Goal: Task Accomplishment & Management: Use online tool/utility

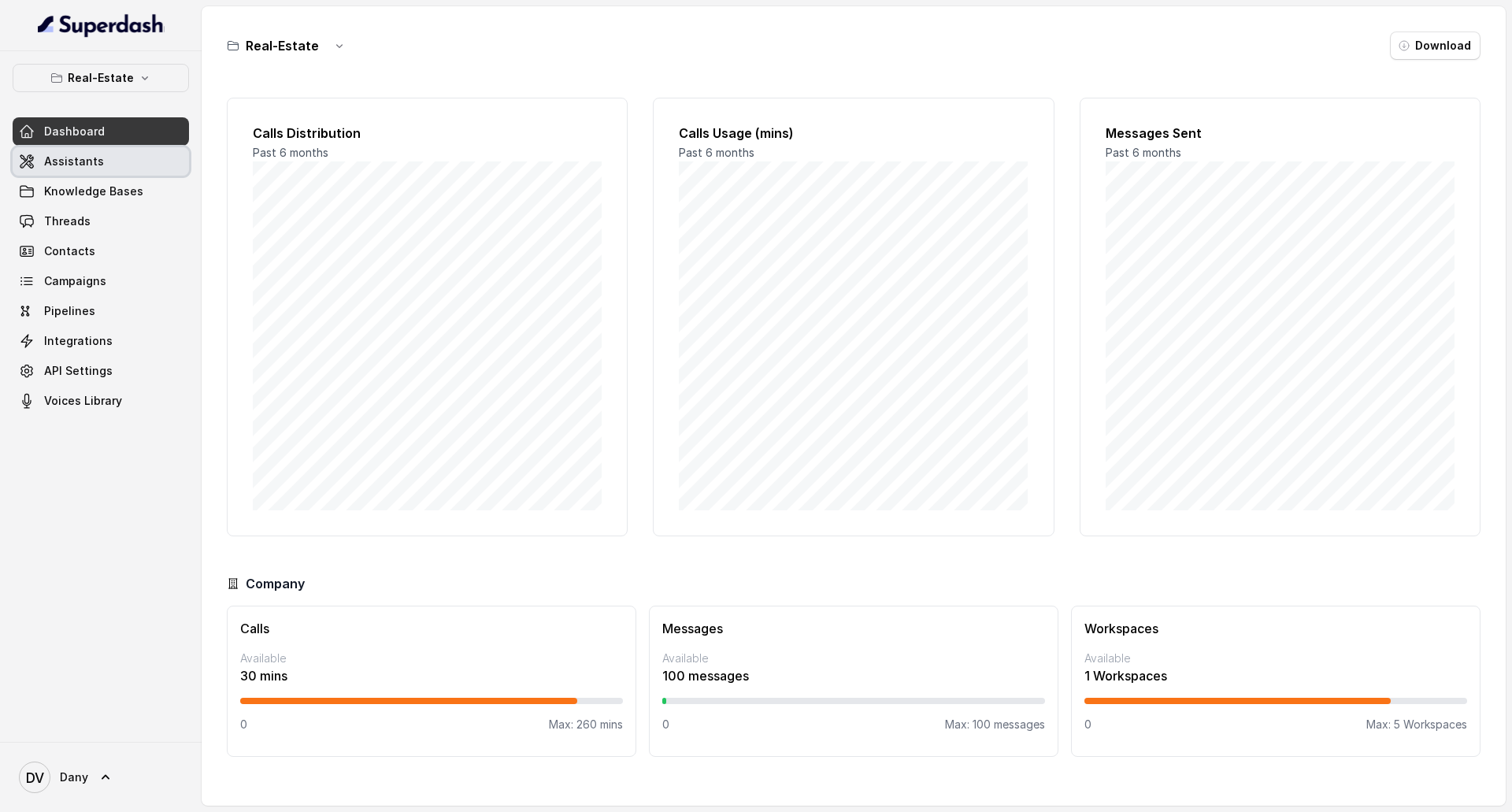
click at [106, 147] on link "Assistants" at bounding box center [101, 161] width 176 height 29
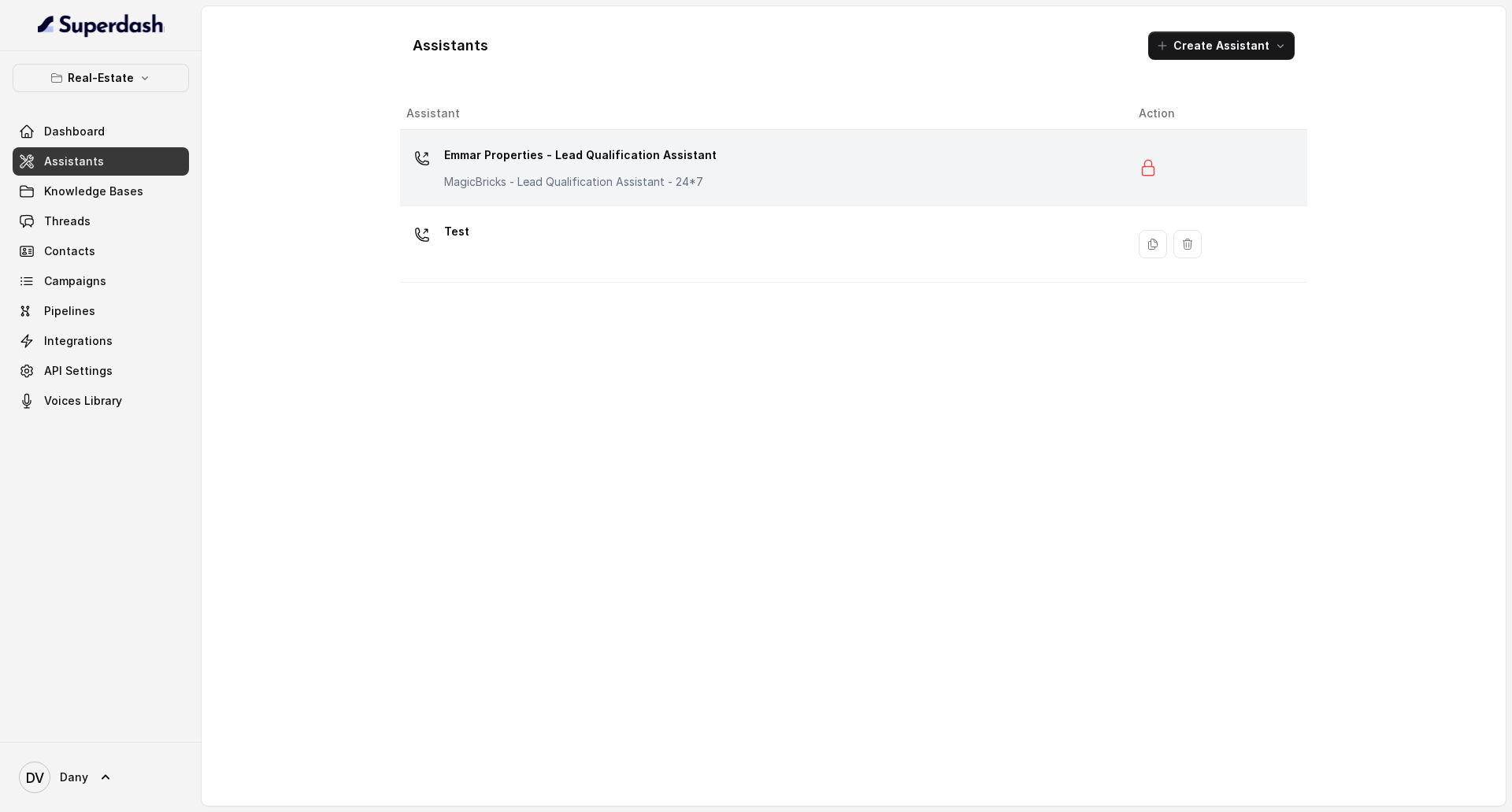
click at [588, 199] on td "Emmar Properties - Lead Qualification Assistant MagicBricks - Lead Qualificatio…" at bounding box center [763, 168] width 726 height 76
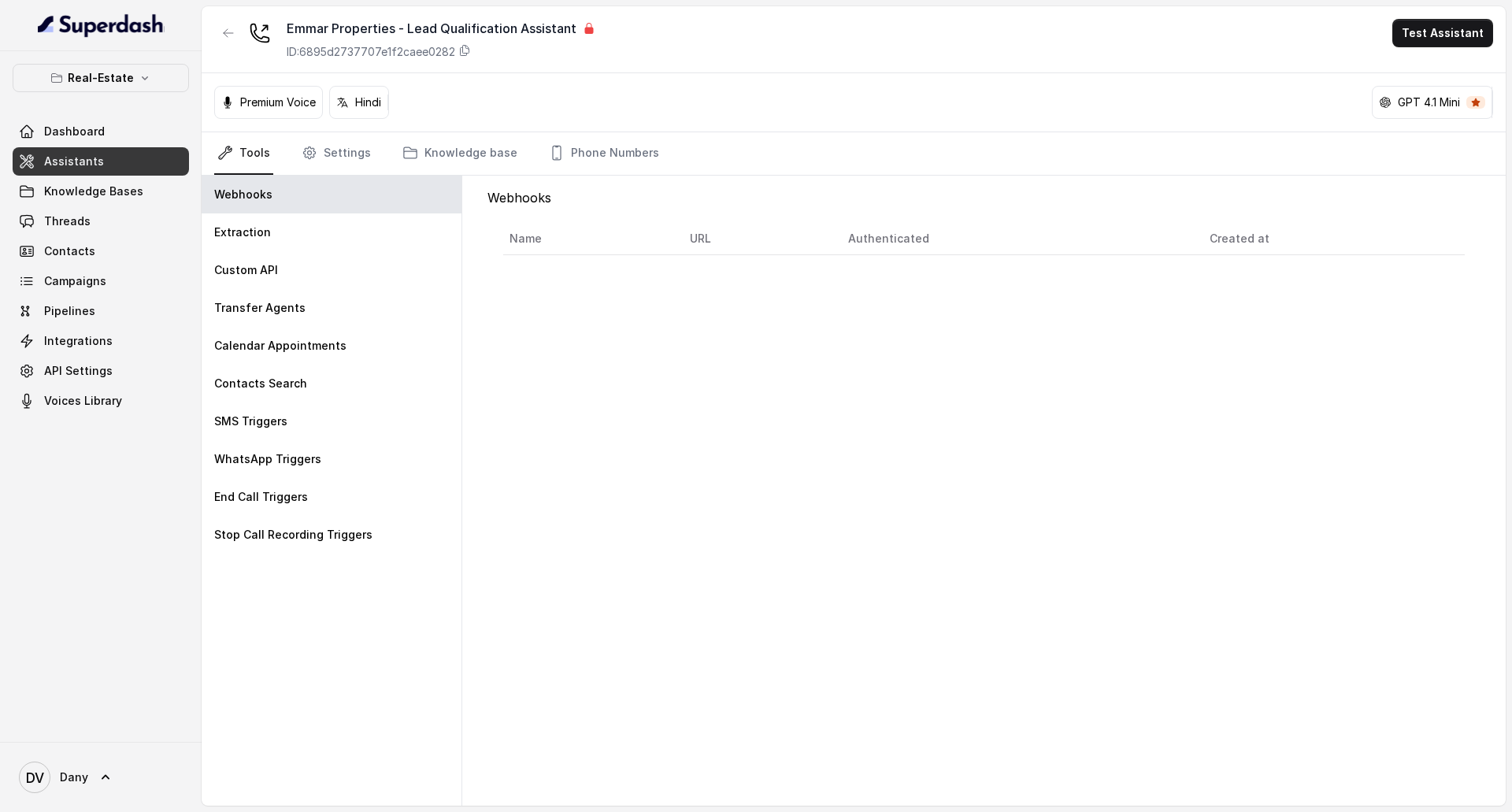
click at [357, 106] on p "Hindi" at bounding box center [368, 102] width 26 height 16
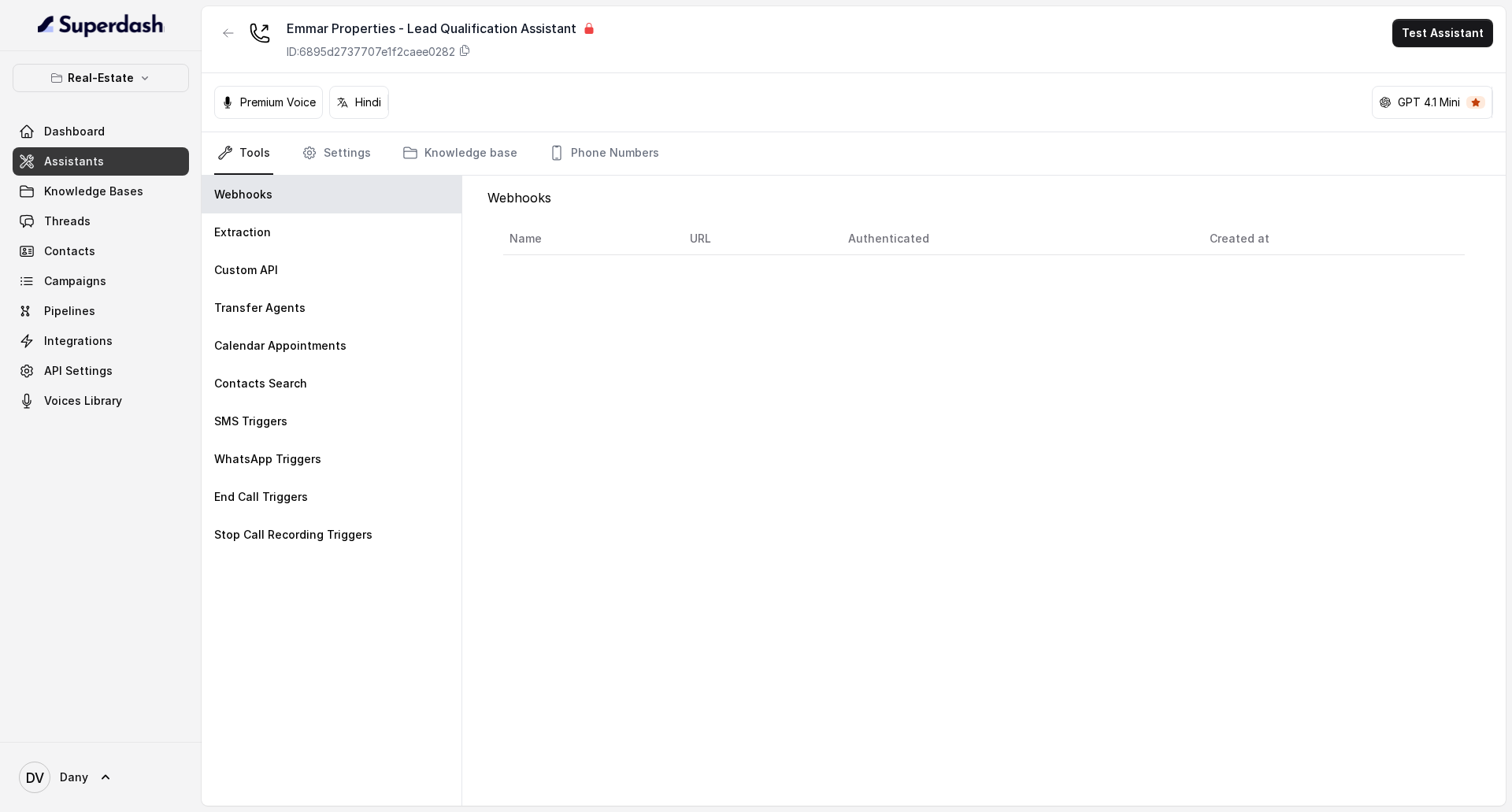
click at [282, 118] on div "Premium Voice" at bounding box center [268, 102] width 109 height 33
click at [316, 101] on p "Premium Voice" at bounding box center [277, 102] width 75 height 16
click at [359, 100] on p "Hindi" at bounding box center [368, 102] width 26 height 16
click at [403, 103] on div "Premium Voice Hindi GPT 4.1 Mini" at bounding box center [854, 102] width 1304 height 59
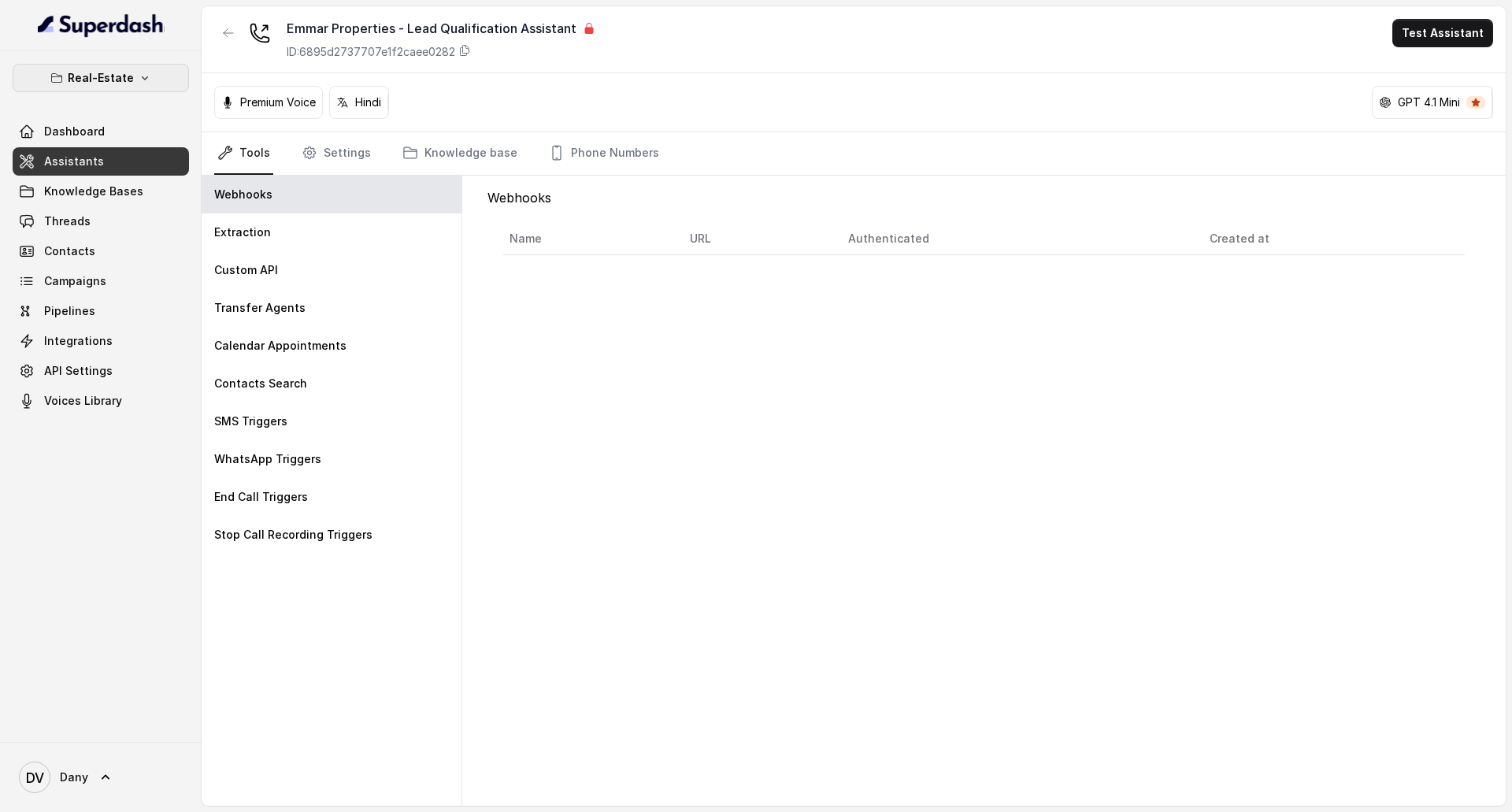
click at [92, 90] on button "Real-Estate" at bounding box center [101, 78] width 176 height 29
click at [599, 587] on div "Real-Estate Dashboard Assistants Knowledge Bases Threads Contacts Campaigns Pip…" at bounding box center [756, 406] width 1512 height 812
click at [145, 157] on link "Assistants" at bounding box center [101, 161] width 176 height 29
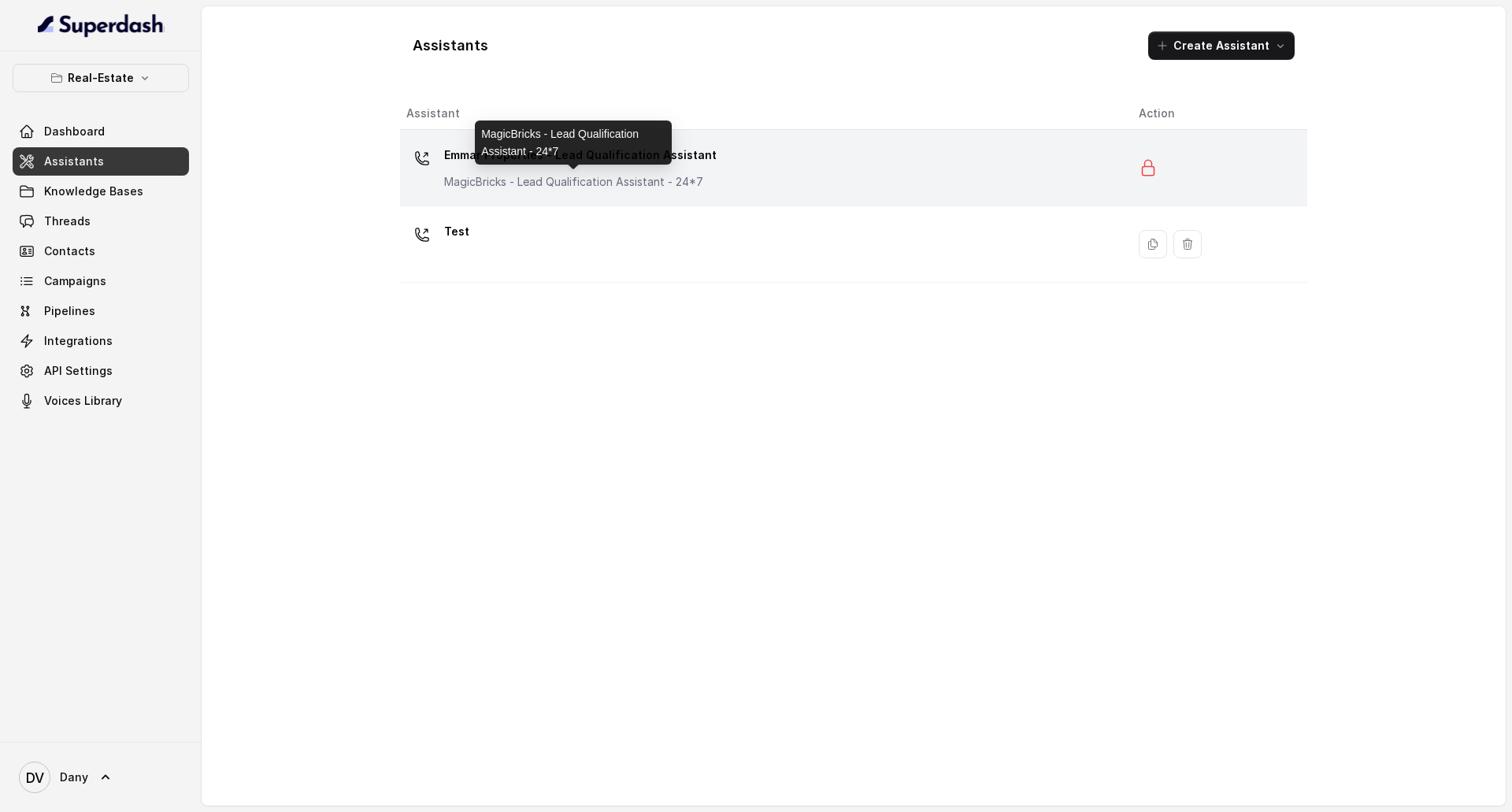
click at [527, 174] on p "MagicBricks - Lead Qualification Assistant - 24*7" at bounding box center [580, 182] width 272 height 16
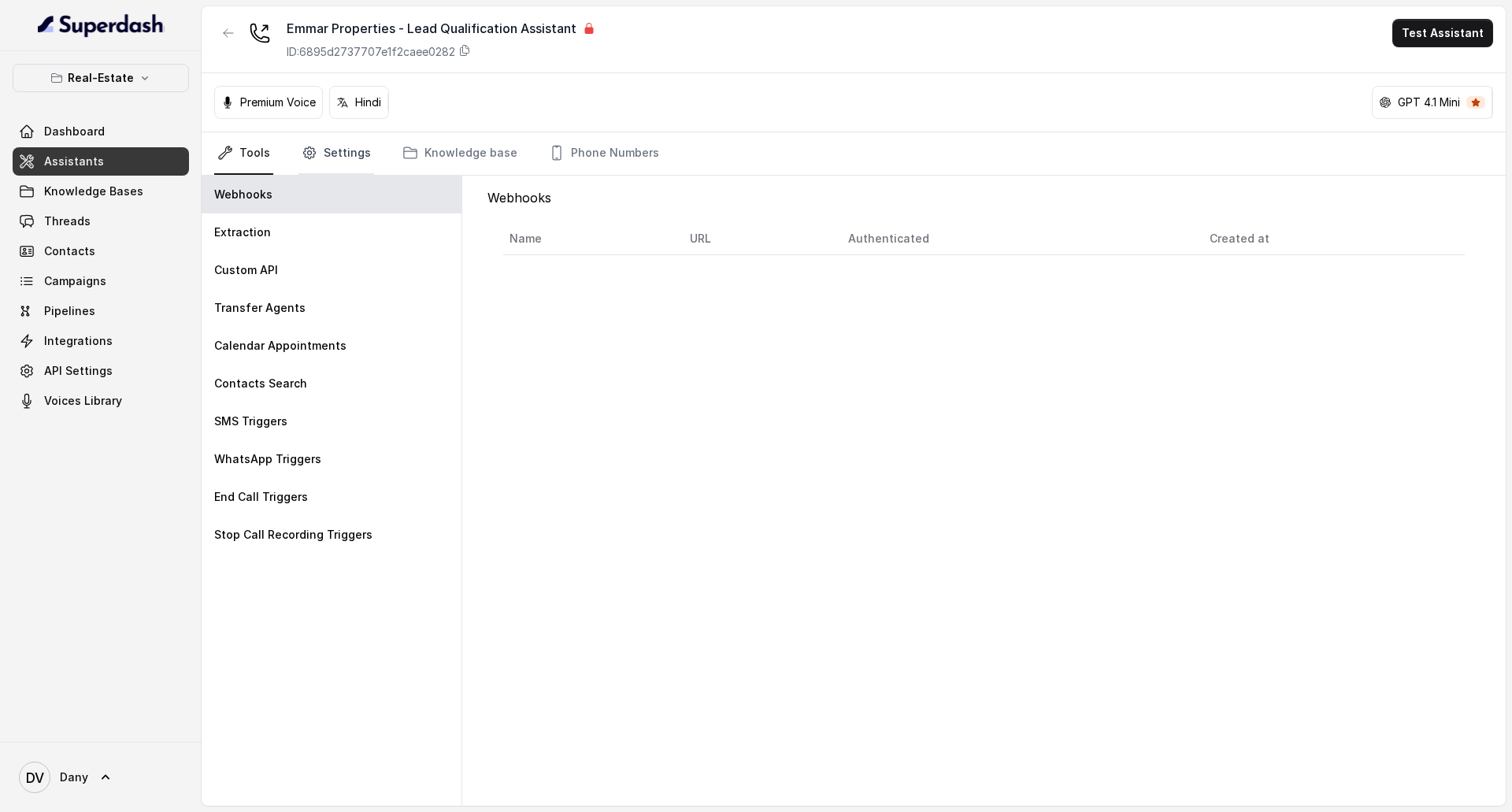
click at [299, 156] on link "Settings" at bounding box center [336, 154] width 75 height 43
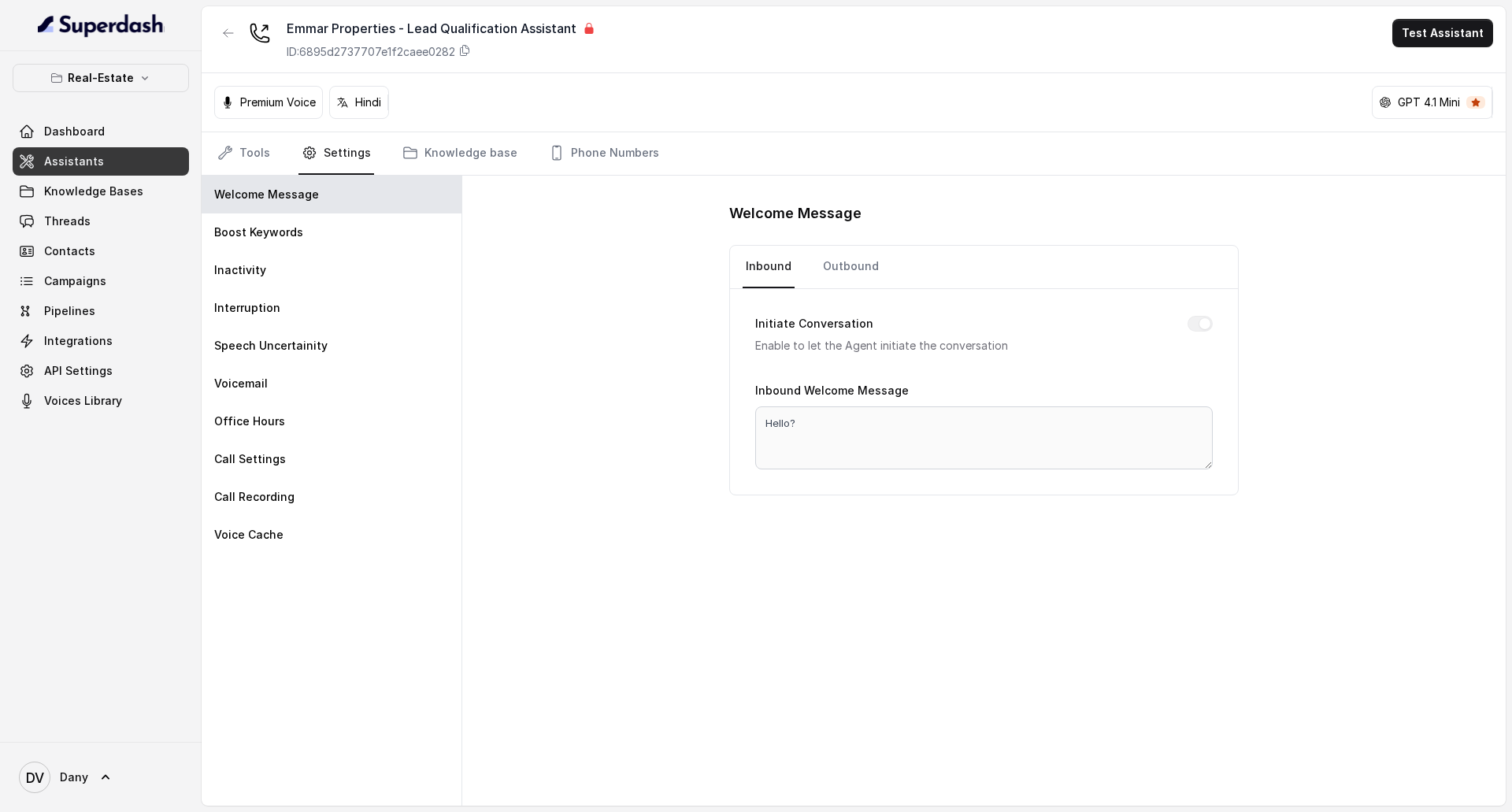
click at [210, 160] on div "Tools Settings Knowledge base Phone Numbers" at bounding box center [854, 154] width 1304 height 44
click at [223, 149] on icon "Tabs" at bounding box center [226, 153] width 16 height 16
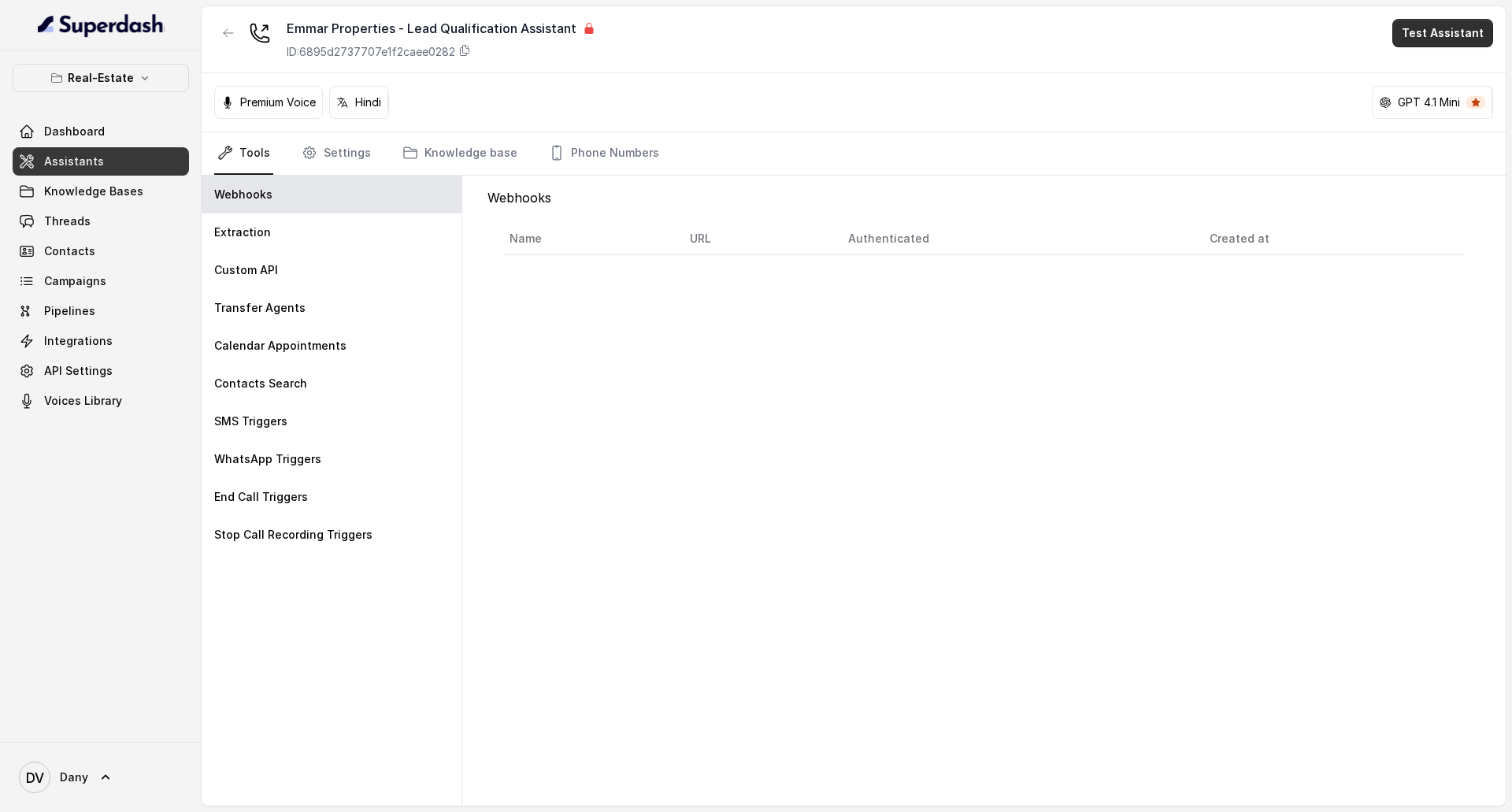
click at [1451, 37] on button "Test Assistant" at bounding box center [1442, 33] width 101 height 29
drag, startPoint x: 1483, startPoint y: 50, endPoint x: 1472, endPoint y: 73, distance: 25.5
click at [1472, 73] on body "Real-Estate Dashboard Assistants Knowledge Bases Threads Contacts Campaigns Pip…" at bounding box center [756, 406] width 1512 height 812
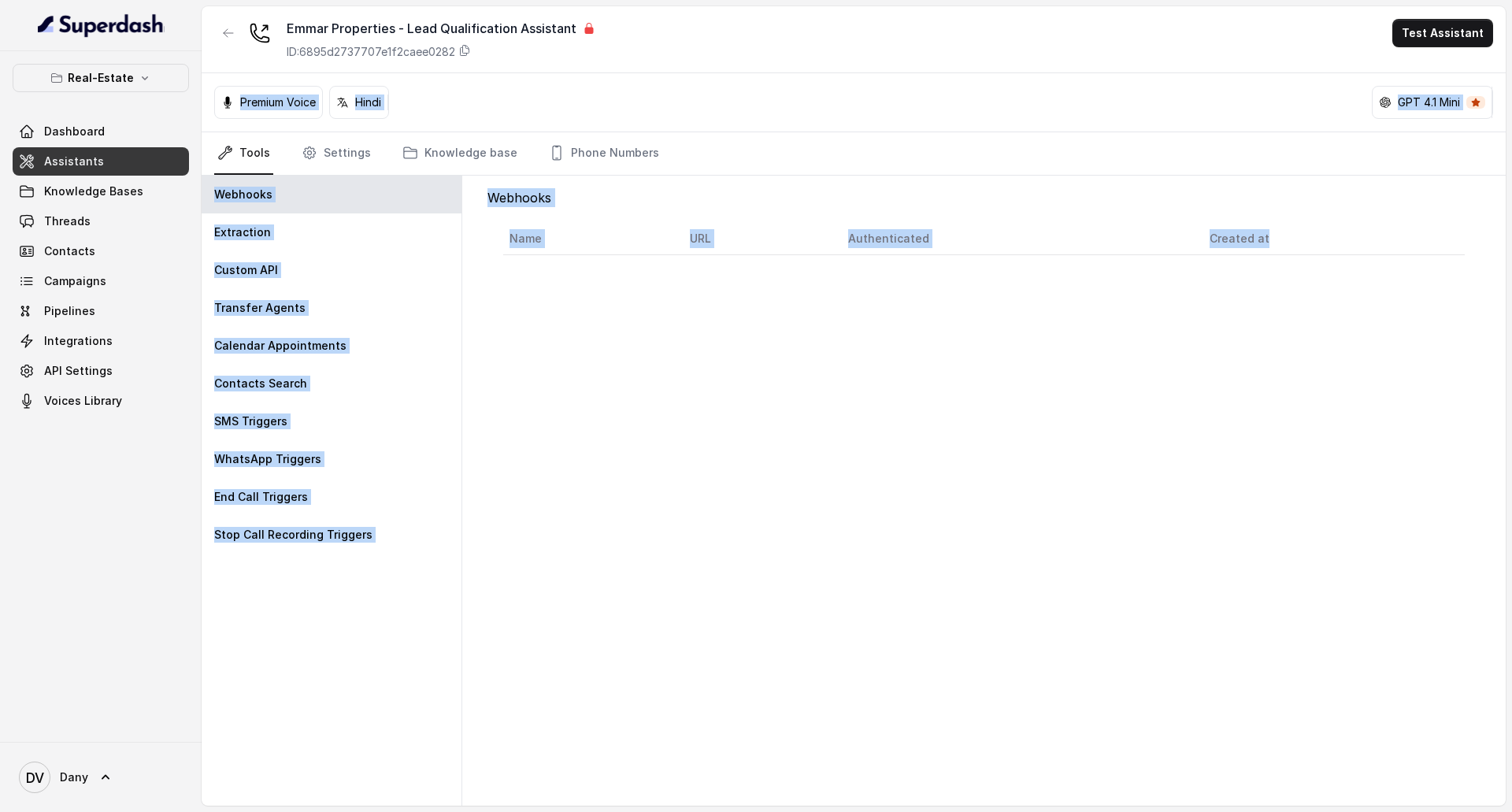
click at [1472, 73] on div "Premium Voice Hindi GPT 4.1 Mini" at bounding box center [854, 102] width 1304 height 59
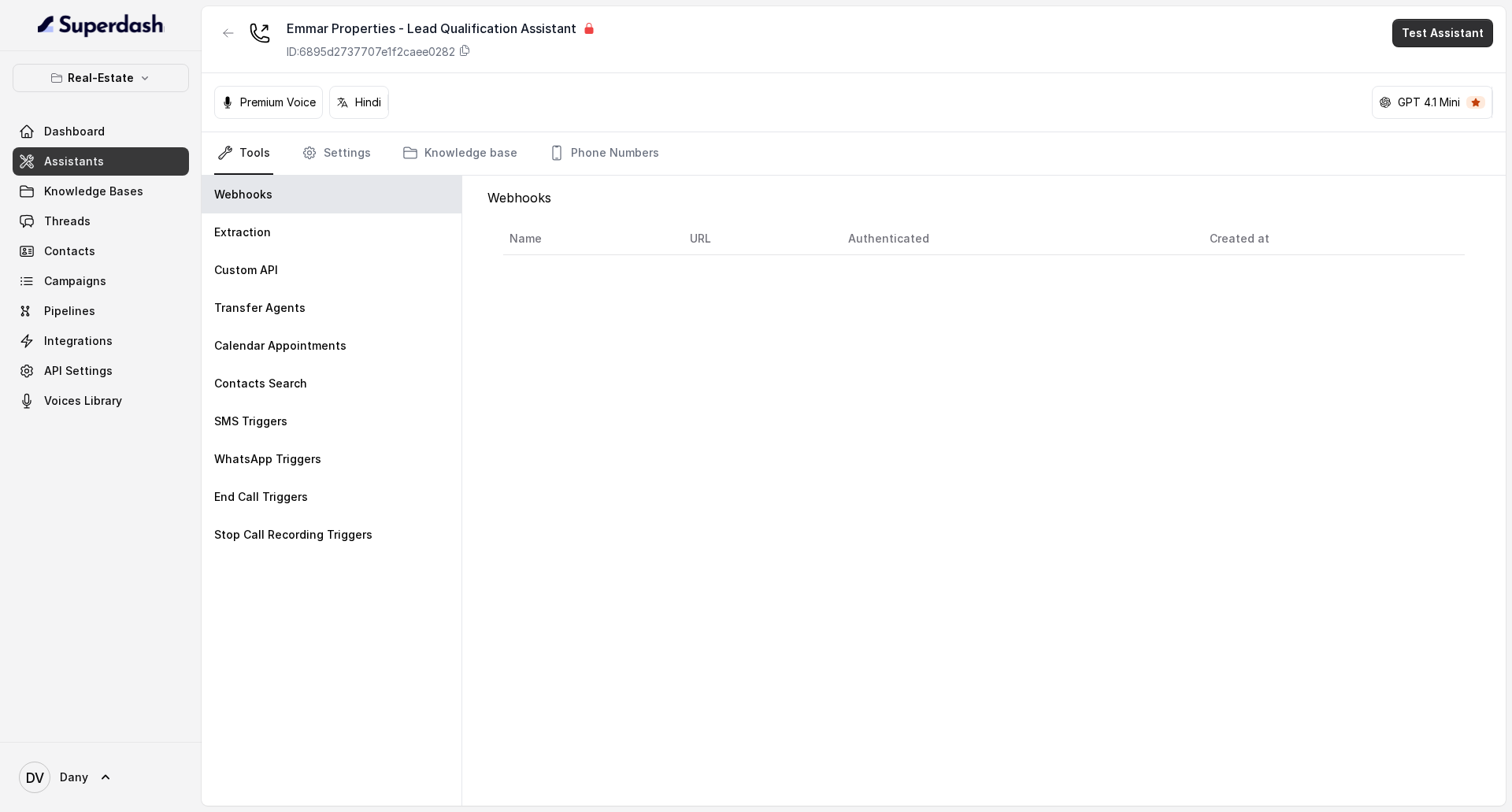
click at [1464, 43] on button "Test Assistant" at bounding box center [1442, 33] width 101 height 29
click at [1468, 75] on button "Phone Call" at bounding box center [1445, 71] width 99 height 29
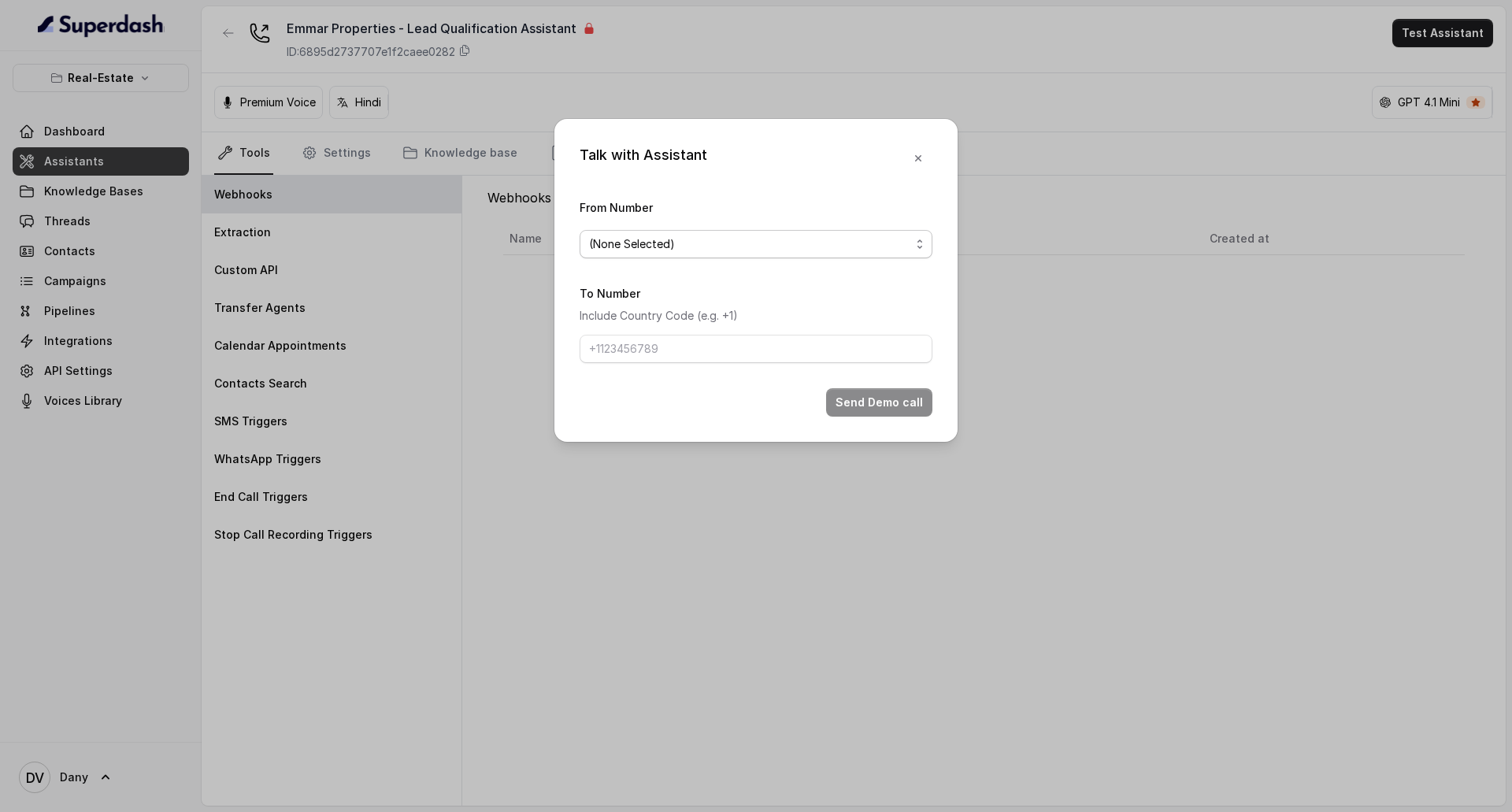
click at [727, 250] on span "(None Selected)" at bounding box center [750, 245] width 322 height 19
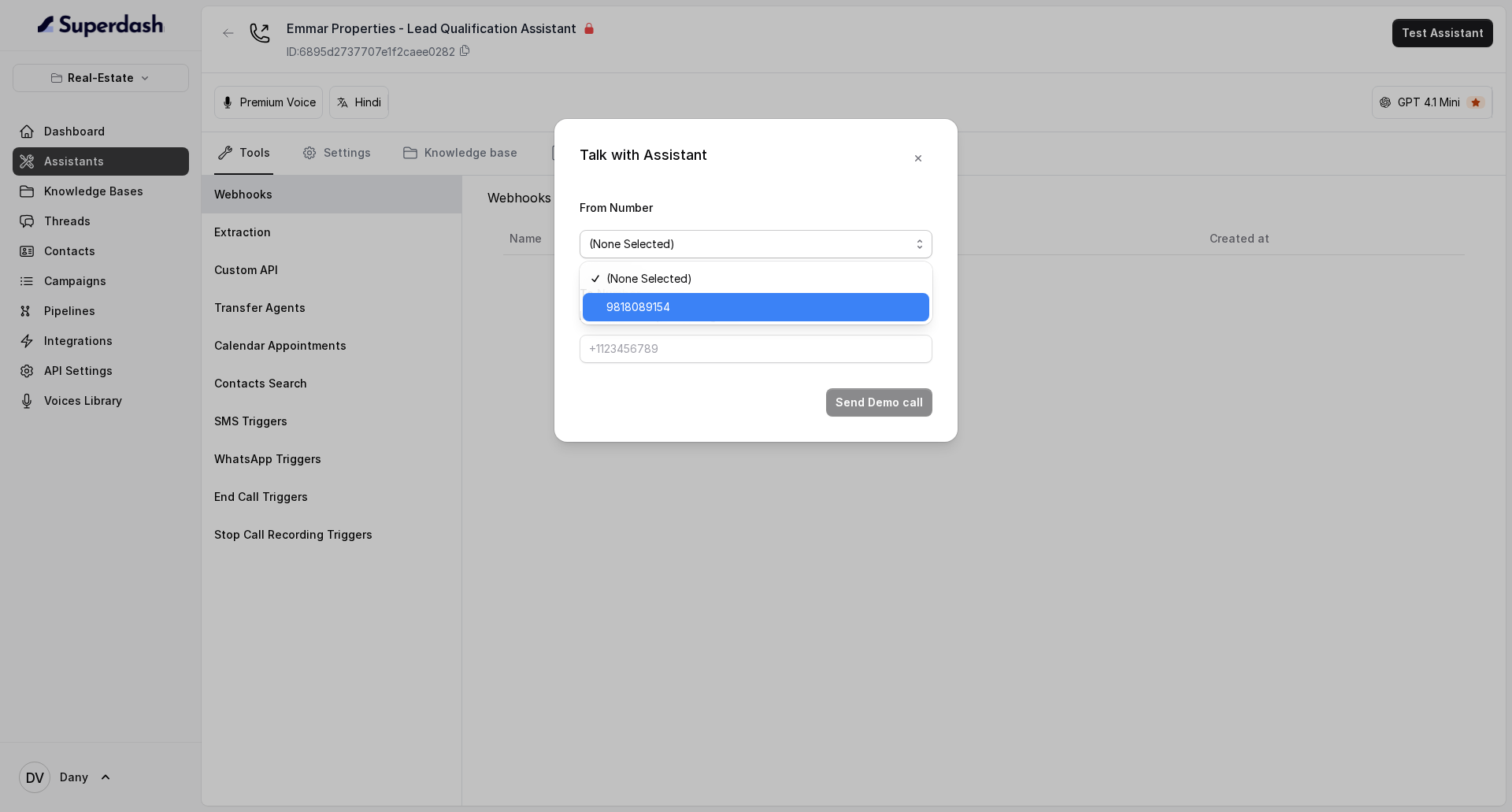
click at [735, 311] on span "9818089154" at bounding box center [763, 307] width 314 height 19
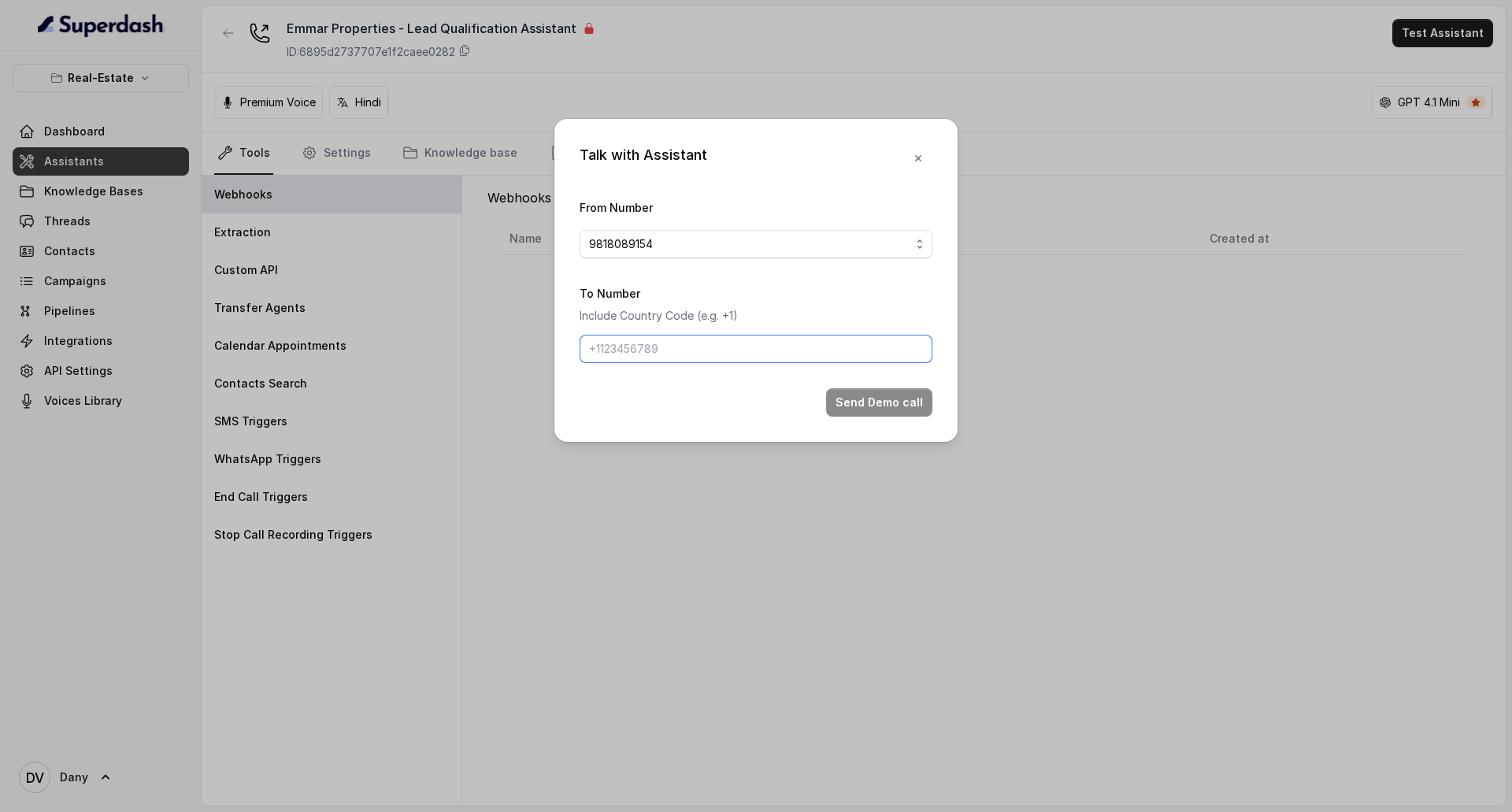
click at [787, 349] on input "To Number" at bounding box center [756, 349] width 353 height 29
click at [929, 153] on button "button" at bounding box center [918, 158] width 29 height 29
